Goal: Information Seeking & Learning: Learn about a topic

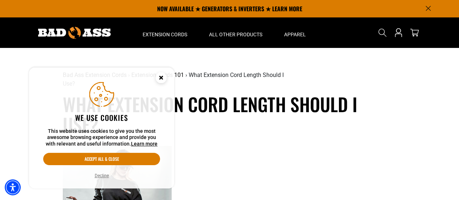
click at [104, 177] on button "Decline" at bounding box center [101, 175] width 18 height 7
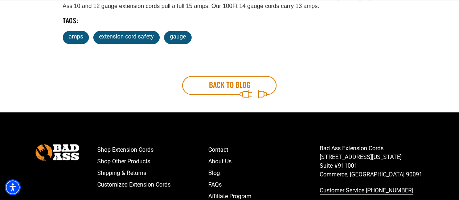
scroll to position [480, 0]
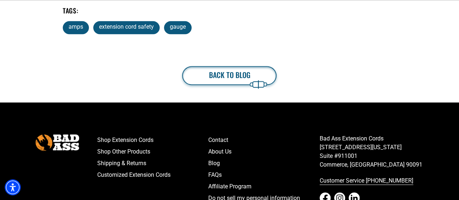
click at [238, 79] on link "Back to blog" at bounding box center [229, 75] width 94 height 19
